Goal: Task Accomplishment & Management: Use online tool/utility

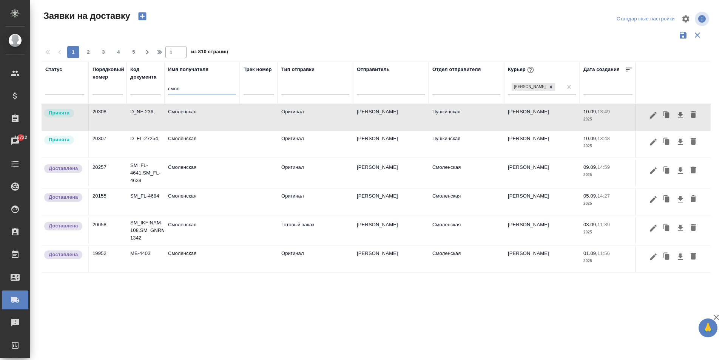
drag, startPoint x: 189, startPoint y: 92, endPoint x: 135, endPoint y: 87, distance: 54.3
click at [133, 85] on tr "Статус Порядковый номер Код документа Имя получателя смол Трек номер Тип отправ…" at bounding box center [433, 83] width 783 height 42
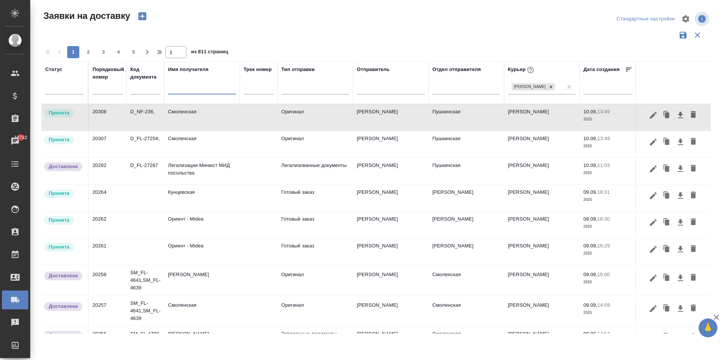
click at [202, 146] on td "Смоленская" at bounding box center [201, 144] width 75 height 26
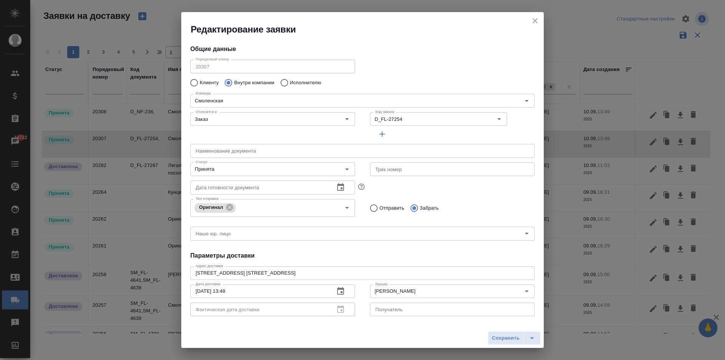
type input "[PERSON_NAME]"
click at [337, 309] on div "Фактическая дата доставки" at bounding box center [272, 309] width 165 height 14
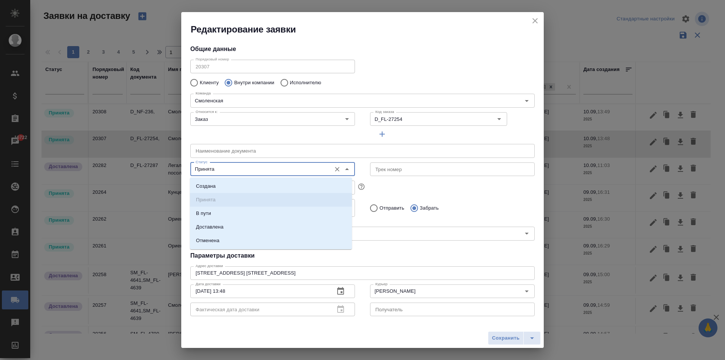
click at [204, 168] on input "Принята" at bounding box center [259, 169] width 135 height 9
click at [214, 226] on p "Доставлена" at bounding box center [210, 227] width 28 height 8
type input "Доставлена"
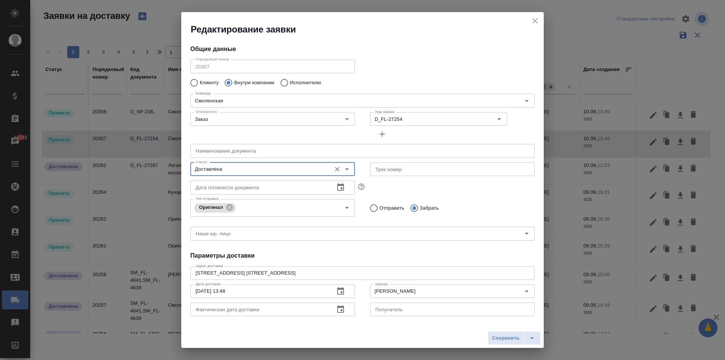
click at [340, 308] on icon "button" at bounding box center [340, 309] width 9 height 9
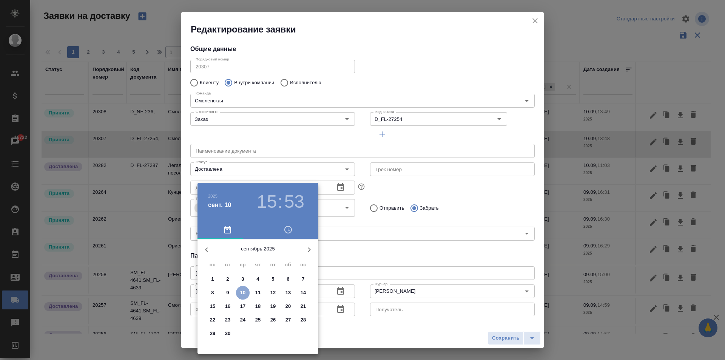
click at [240, 291] on p "10" at bounding box center [243, 293] width 6 height 8
type input "[DATE] 15:53"
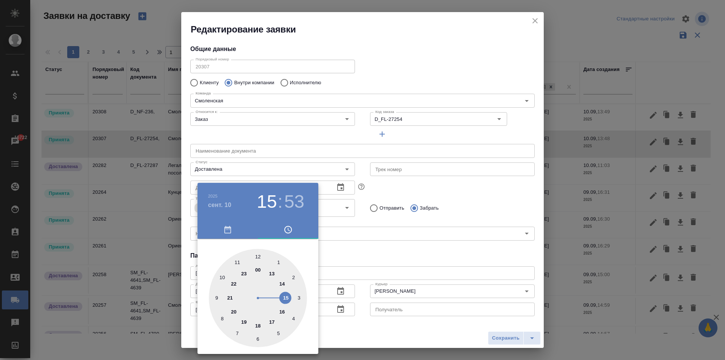
click at [378, 263] on div at bounding box center [362, 180] width 725 height 360
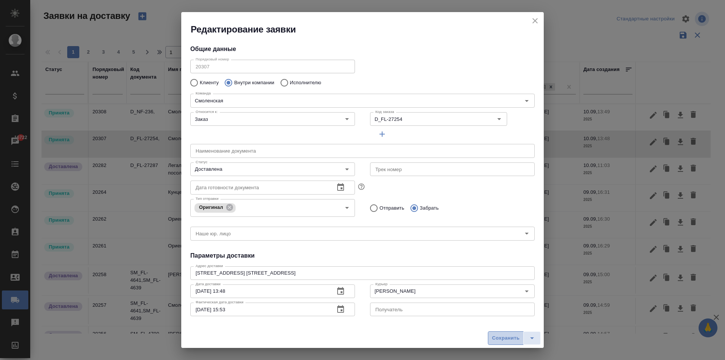
click at [506, 336] on span "Сохранить" at bounding box center [506, 338] width 28 height 9
